Goal: Transaction & Acquisition: Purchase product/service

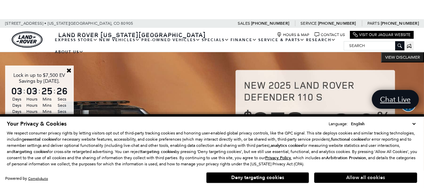
click at [354, 181] on button "Allow all cookies" at bounding box center [365, 178] width 103 height 10
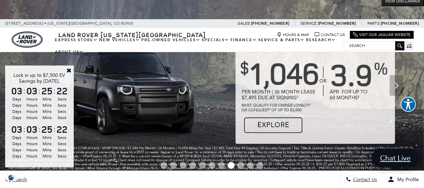
scroll to position [90, 0]
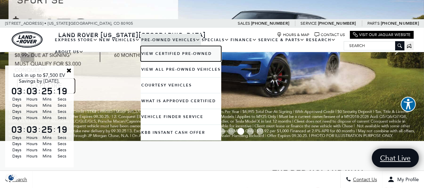
click at [161, 53] on link "View Certified Pre-Owned" at bounding box center [181, 53] width 81 height 15
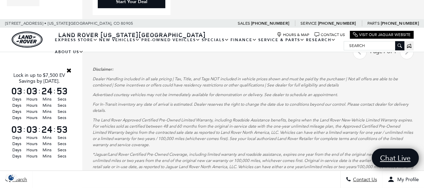
scroll to position [357, 0]
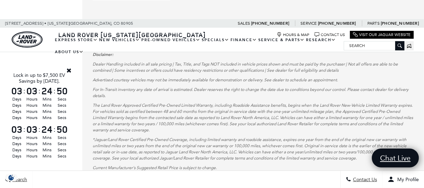
click at [69, 71] on link "Close" at bounding box center [69, 70] width 6 height 6
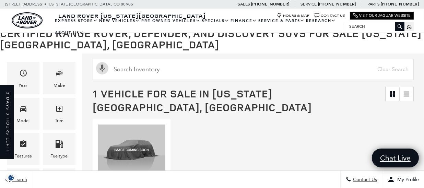
scroll to position [0, 0]
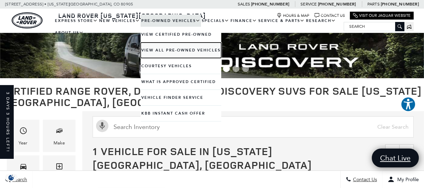
click at [163, 48] on link "View All Pre-Owned Vehicles" at bounding box center [181, 50] width 81 height 15
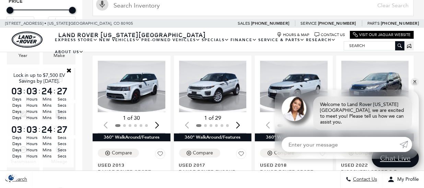
scroll to position [130, 0]
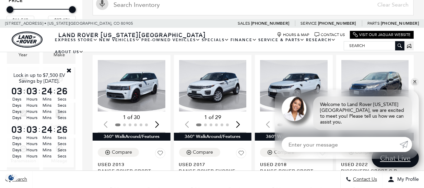
click at [68, 71] on link "Close" at bounding box center [69, 70] width 6 height 6
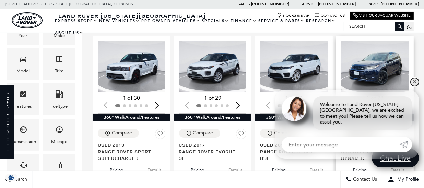
click at [413, 86] on link "✕" at bounding box center [415, 82] width 8 height 8
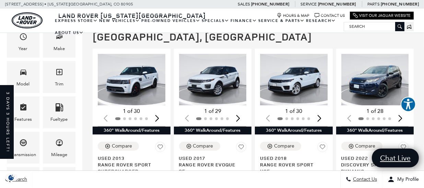
scroll to position [131, 0]
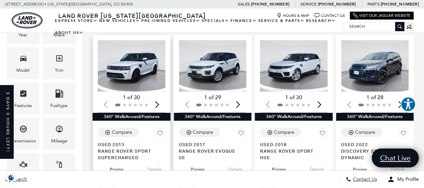
click at [156, 97] on div "Next slide" at bounding box center [157, 104] width 9 height 15
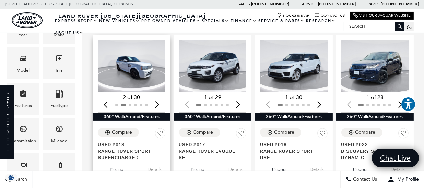
click at [156, 97] on div "Next slide" at bounding box center [157, 104] width 9 height 15
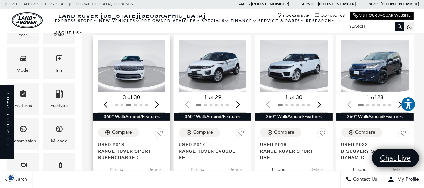
click at [156, 97] on div "Next slide" at bounding box center [157, 104] width 9 height 15
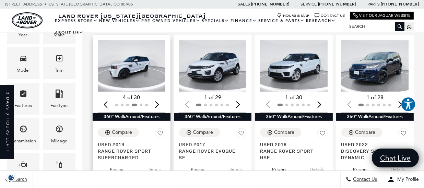
click at [156, 97] on div "Next slide" at bounding box center [157, 104] width 9 height 15
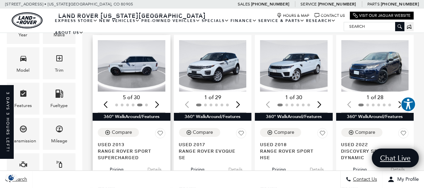
click at [156, 97] on div "Next slide" at bounding box center [157, 104] width 9 height 15
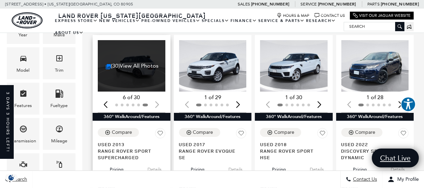
click at [156, 101] on div at bounding box center [132, 105] width 68 height 8
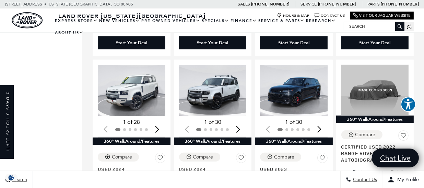
scroll to position [716, 0]
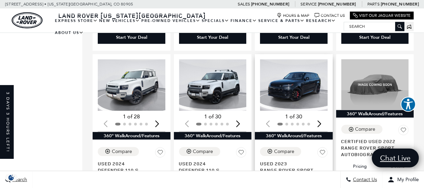
click at [323, 116] on div "Next slide" at bounding box center [319, 123] width 9 height 15
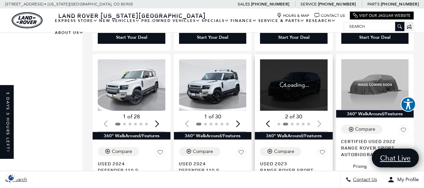
click at [323, 121] on div at bounding box center [294, 125] width 68 height 8
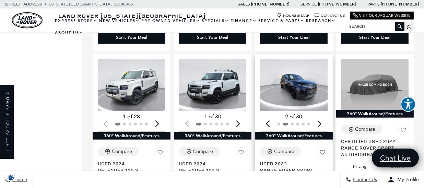
click at [323, 116] on div "Next slide" at bounding box center [319, 123] width 9 height 15
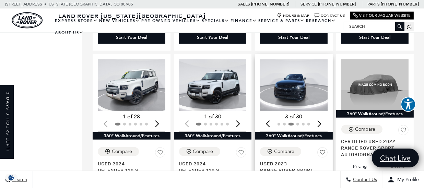
click at [323, 116] on div "Next slide" at bounding box center [319, 123] width 9 height 15
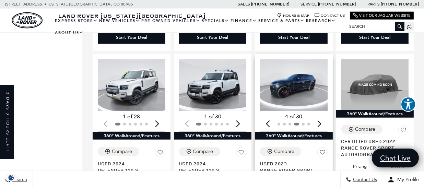
click at [323, 116] on div "Next slide" at bounding box center [319, 123] width 9 height 15
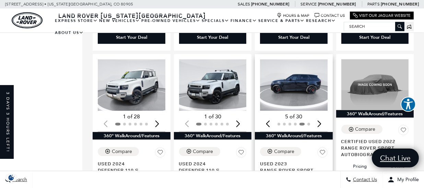
click at [323, 116] on div "Next slide" at bounding box center [319, 123] width 9 height 15
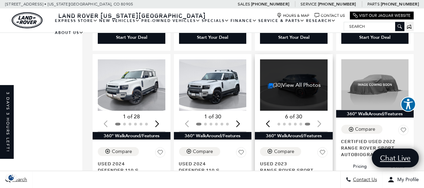
click at [323, 121] on div at bounding box center [294, 125] width 68 height 8
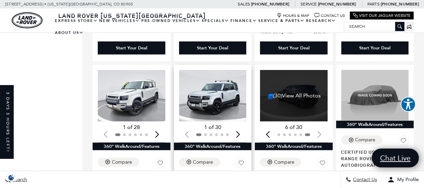
scroll to position [705, 0]
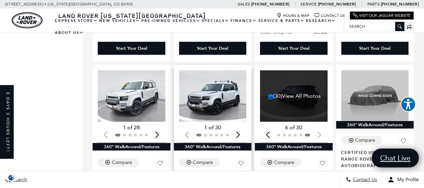
click at [224, 87] on img "1 / 2" at bounding box center [213, 95] width 69 height 51
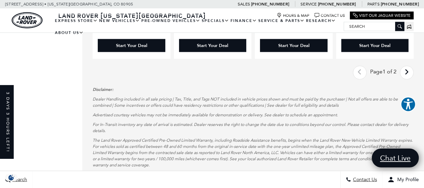
scroll to position [1085, 0]
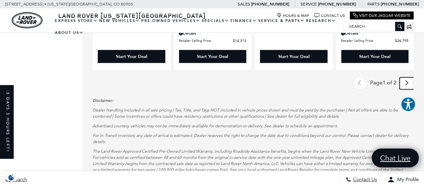
click at [410, 78] on icon "next page" at bounding box center [407, 83] width 4 height 11
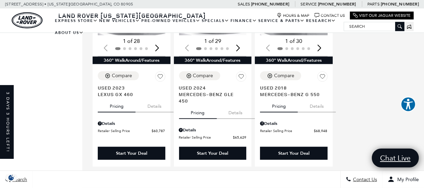
scroll to position [734, 0]
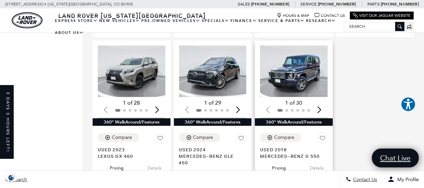
click at [317, 46] on img "1 / 2" at bounding box center [294, 71] width 69 height 51
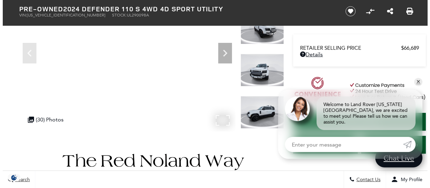
scroll to position [117, 0]
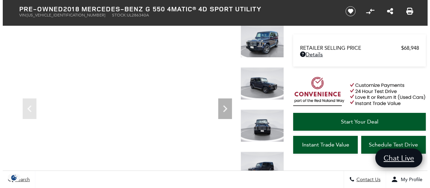
scroll to position [62, 0]
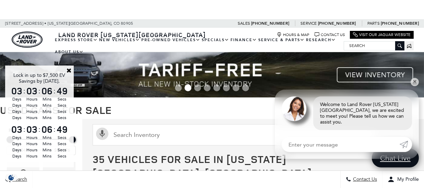
scroll to position [77, 0]
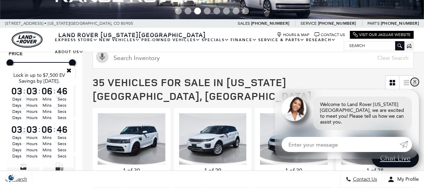
click at [415, 86] on link "✕" at bounding box center [415, 82] width 8 height 8
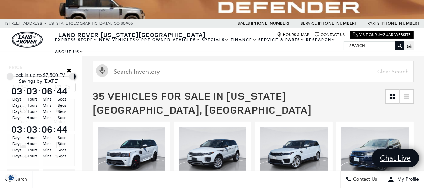
scroll to position [63, 0]
click at [68, 70] on link "Close" at bounding box center [69, 70] width 6 height 6
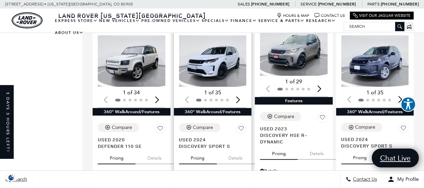
scroll to position [338, 0]
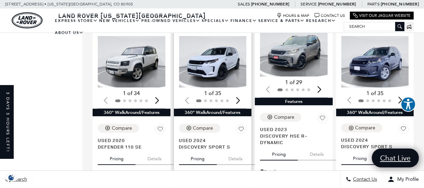
click at [240, 93] on div "Next slide" at bounding box center [238, 100] width 9 height 15
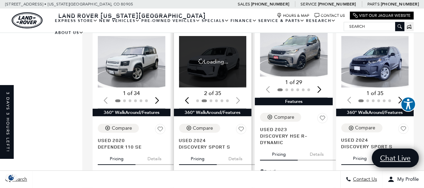
click at [240, 97] on div at bounding box center [213, 101] width 68 height 8
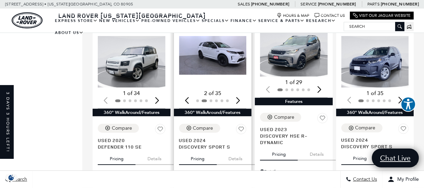
click at [240, 93] on div "Next slide" at bounding box center [238, 100] width 9 height 15
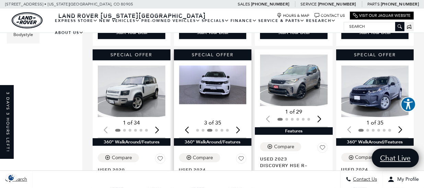
scroll to position [306, 0]
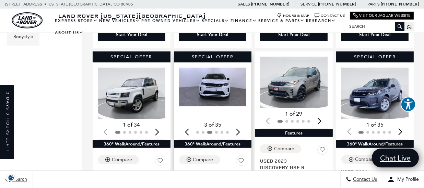
click at [241, 110] on div "(35) View All Photos 3 of 35" at bounding box center [213, 104] width 68 height 72
click at [240, 124] on div "Next slide" at bounding box center [238, 131] width 9 height 15
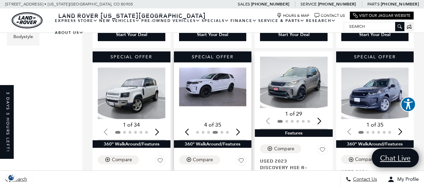
click at [240, 124] on div "Next slide" at bounding box center [238, 131] width 9 height 15
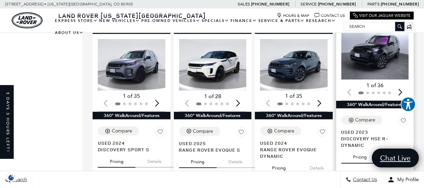
scroll to position [540, 0]
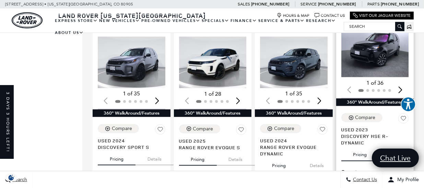
click at [405, 82] on div "Next slide" at bounding box center [400, 89] width 9 height 15
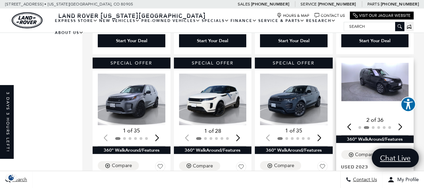
scroll to position [502, 0]
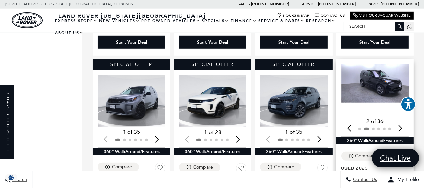
click at [405, 121] on div "Next slide" at bounding box center [400, 128] width 9 height 15
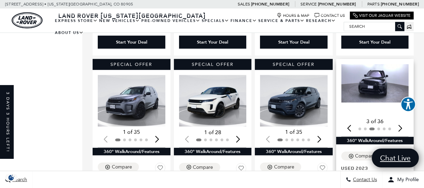
click at [405, 121] on div "Next slide" at bounding box center [400, 128] width 9 height 15
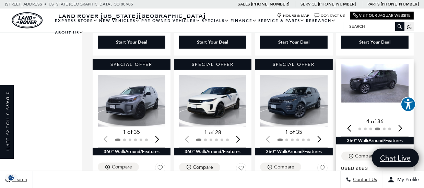
click at [405, 121] on div "Next slide" at bounding box center [400, 128] width 9 height 15
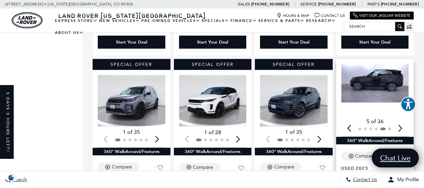
click at [405, 121] on div "Next slide" at bounding box center [400, 128] width 9 height 15
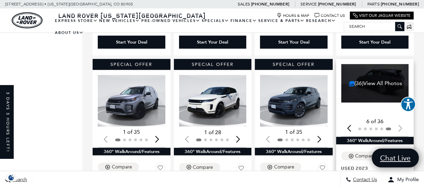
click at [406, 125] on div at bounding box center [376, 129] width 68 height 8
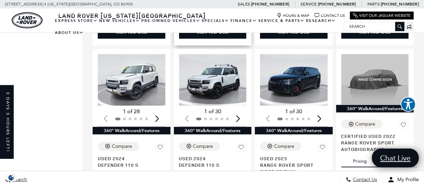
scroll to position [710, 0]
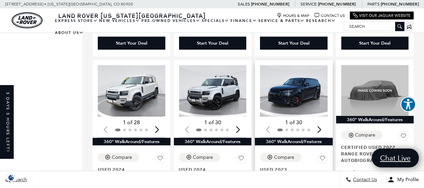
click at [322, 122] on div "Next slide" at bounding box center [319, 129] width 9 height 15
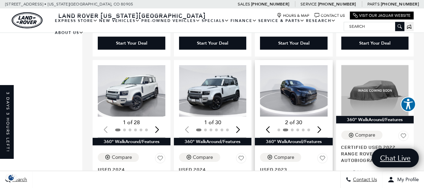
click at [322, 122] on div "Next slide" at bounding box center [319, 129] width 9 height 15
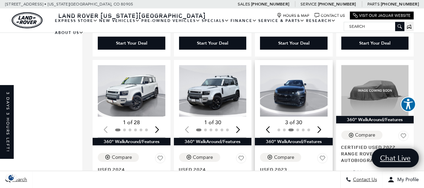
click at [322, 122] on div "Next slide" at bounding box center [319, 129] width 9 height 15
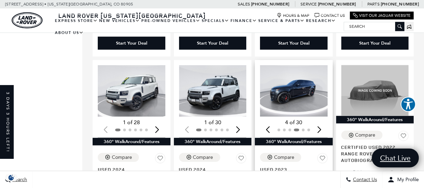
click at [322, 122] on div "Next slide" at bounding box center [319, 129] width 9 height 15
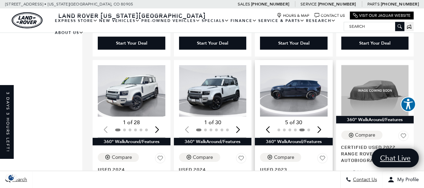
click at [322, 122] on div "Next slide" at bounding box center [319, 129] width 9 height 15
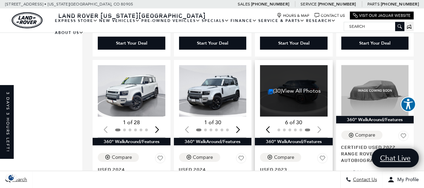
click at [322, 126] on div at bounding box center [294, 130] width 68 height 8
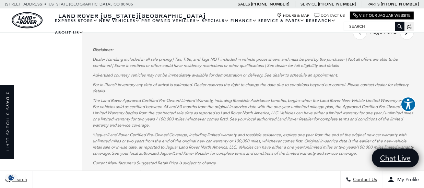
scroll to position [1139, 0]
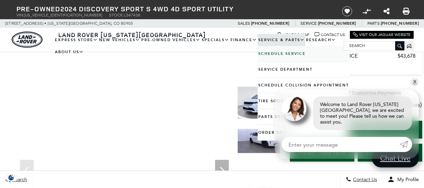
scroll to position [63, 0]
